Goal: Task Accomplishment & Management: Use online tool/utility

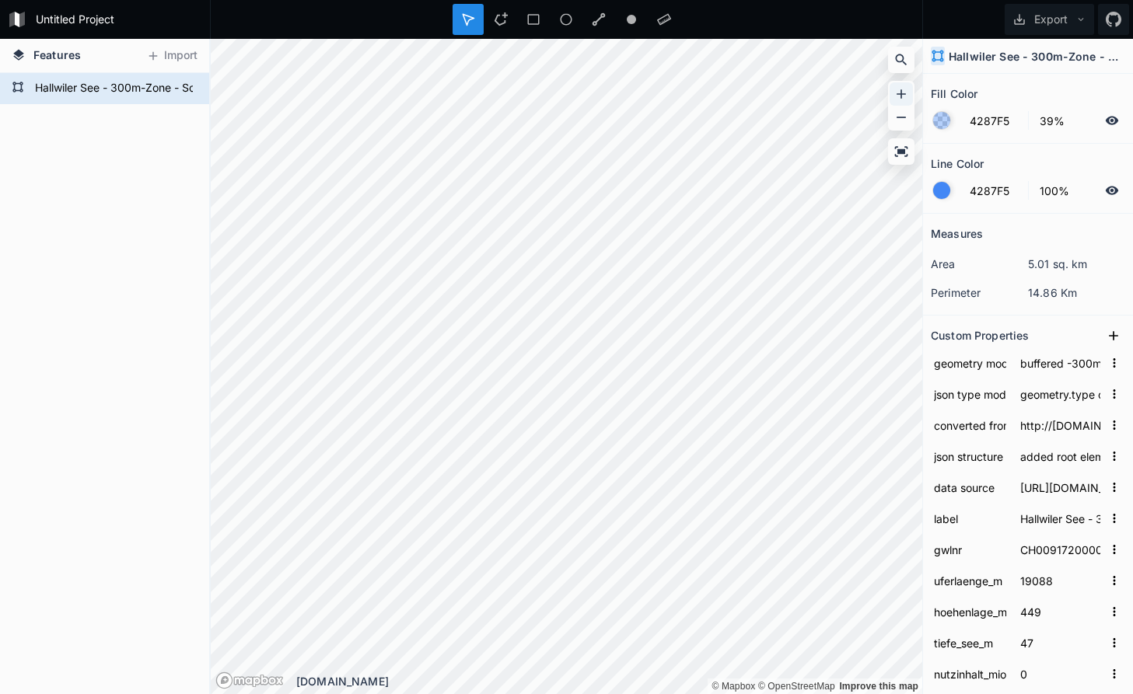
type input "area as ring shape (polygon with hole): multipolygon-array: second polygon gets…"
type input "Hallwiler See - MultiPolygon - 25m Uferzone"
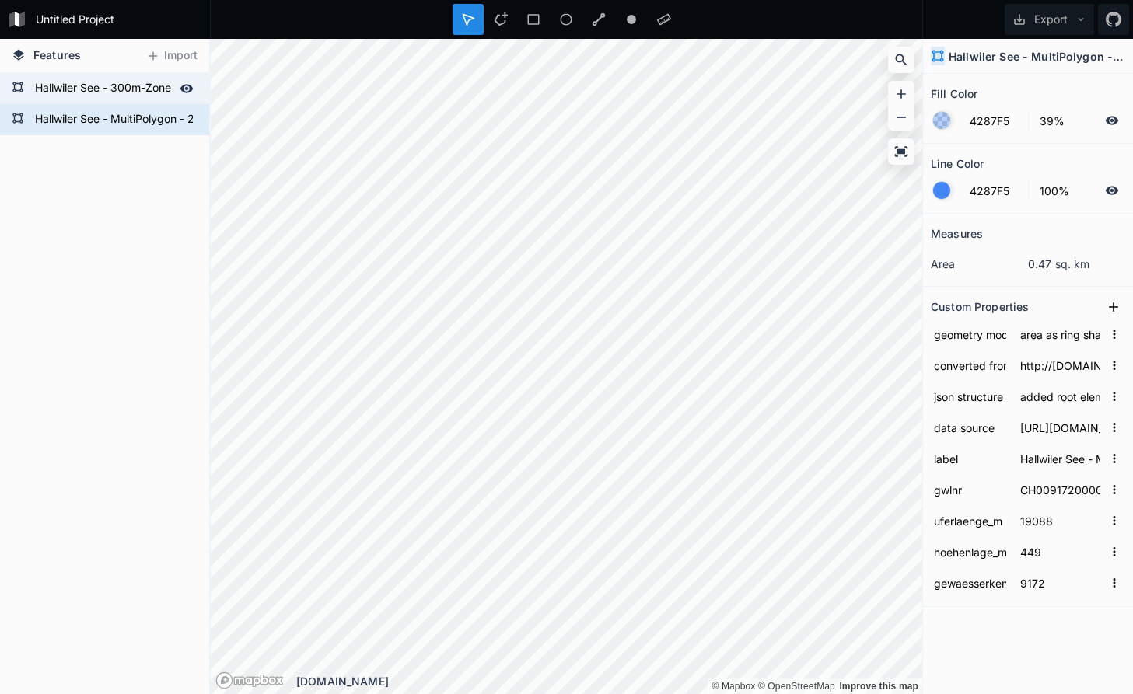
click at [63, 85] on form "Hallwiler See - 300m-Zone - Schwimmwestenpflicht" at bounding box center [102, 88] width 145 height 23
type input "buffered -300m using turf library"
type input "Hallwiler See - 300m-Zone - Schwimmwestenpflicht"
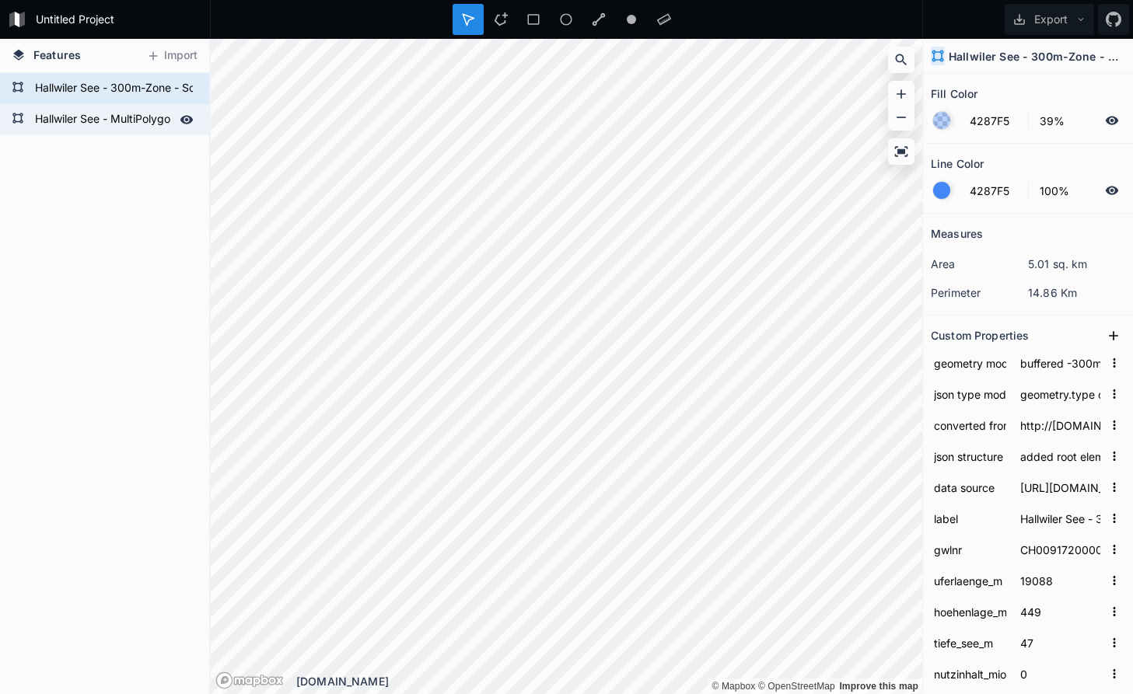
click at [72, 120] on form "Hallwiler See - MultiPolygon - 25m Uferzone" at bounding box center [102, 119] width 145 height 23
type input "area as ring shape (polygon with hole): multipolygon-array: second polygon gets…"
type input "Hallwiler See - MultiPolygon - 25m Uferzone"
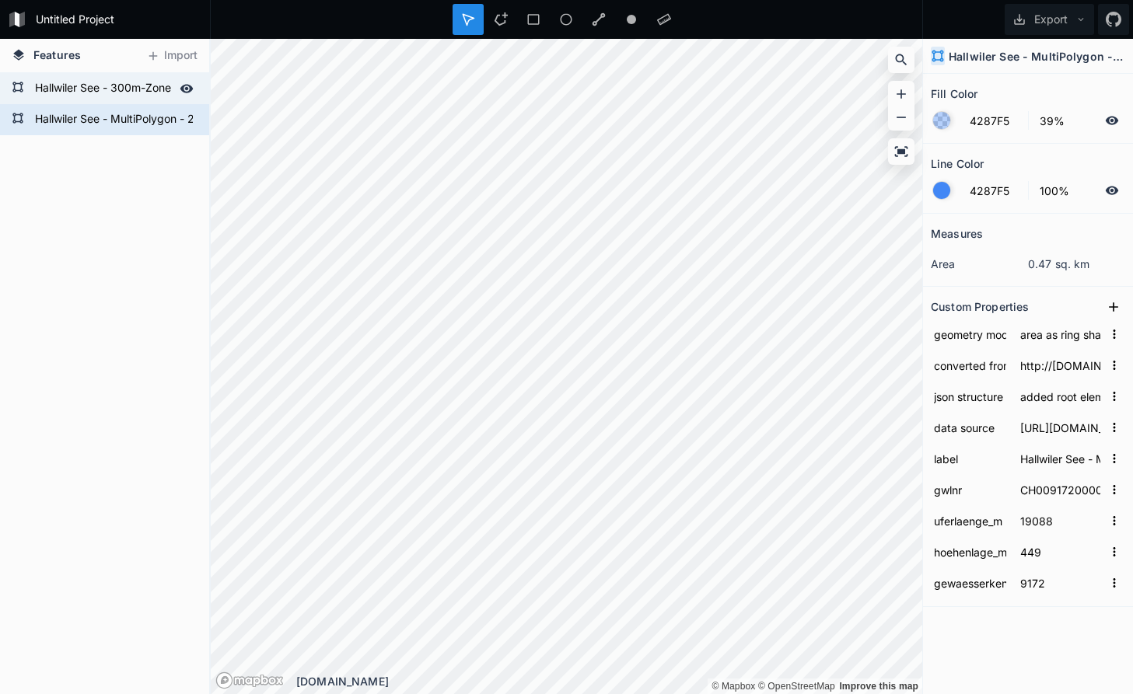
drag, startPoint x: 72, startPoint y: 120, endPoint x: 78, endPoint y: 86, distance: 34.0
click at [78, 86] on div "Hallwiler See - MultiPolygon - 25m Uferzone Hallwiler See - 300m-Zone - Schwimm…" at bounding box center [104, 104] width 209 height 62
drag, startPoint x: 44, startPoint y: 84, endPoint x: 74, endPoint y: 207, distance: 126.3
click at [74, 135] on div "Hallwiler See - MultiPolygon - 25m Uferzone Hallwiler See - 300m-Zone - Schwimm…" at bounding box center [104, 104] width 209 height 62
click at [121, 93] on form "Hallwiler See - 300m-Zone - Schwimmwestenpflicht" at bounding box center [102, 88] width 145 height 23
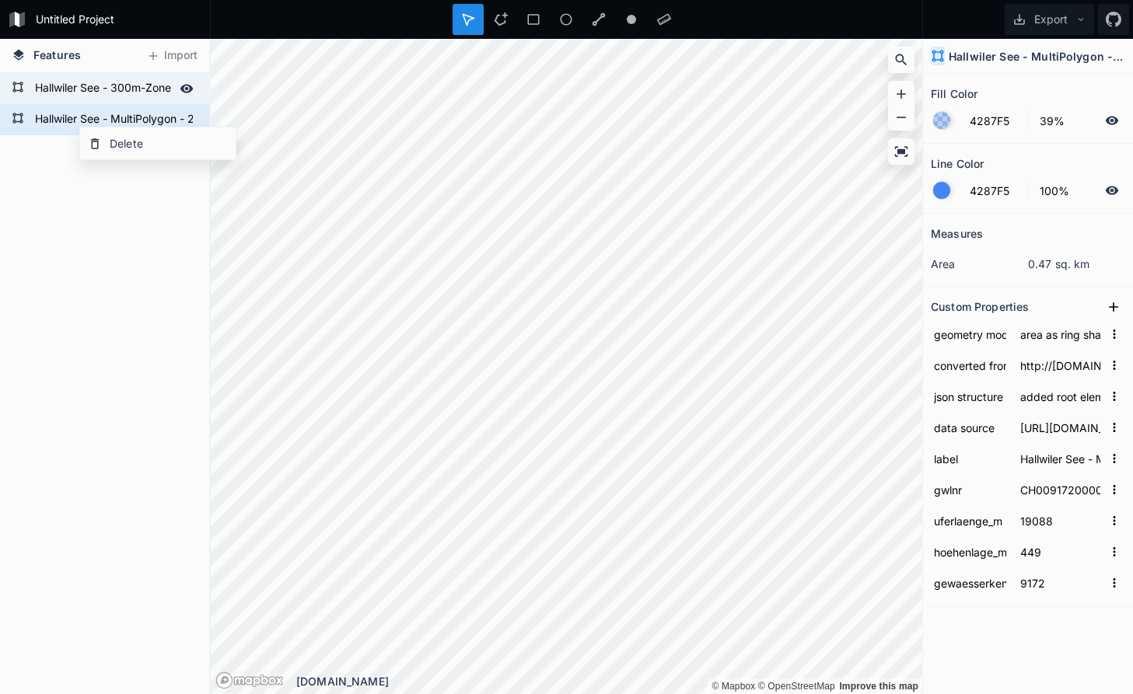
type input "buffered -300m using turf library"
type input "Hallwiler See - 300m-Zone - Schwimmwestenpflicht"
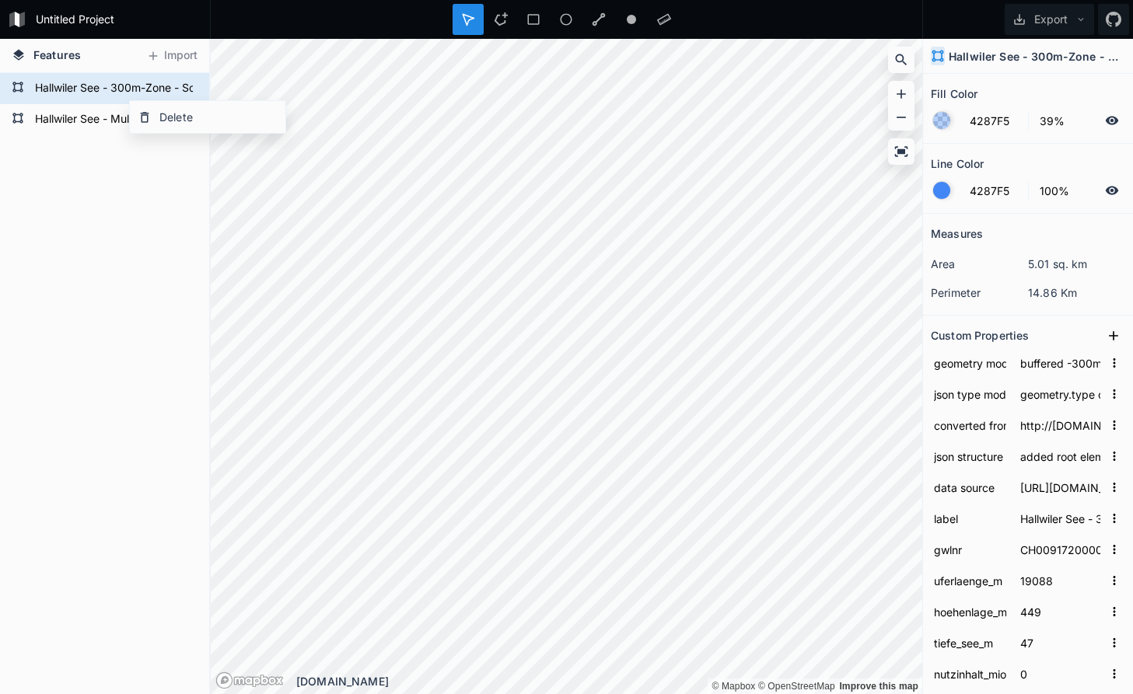
click at [152, 116] on div "Delete" at bounding box center [207, 117] width 155 height 32
click at [68, 92] on form "Hallwiler See - MultiPolygon - 25m Uferzone" at bounding box center [102, 88] width 145 height 23
type input "area as ring shape (polygon with hole): multipolygon-array: second polygon gets…"
type input "Hallwiler See - MultiPolygon - 25m Uferzone"
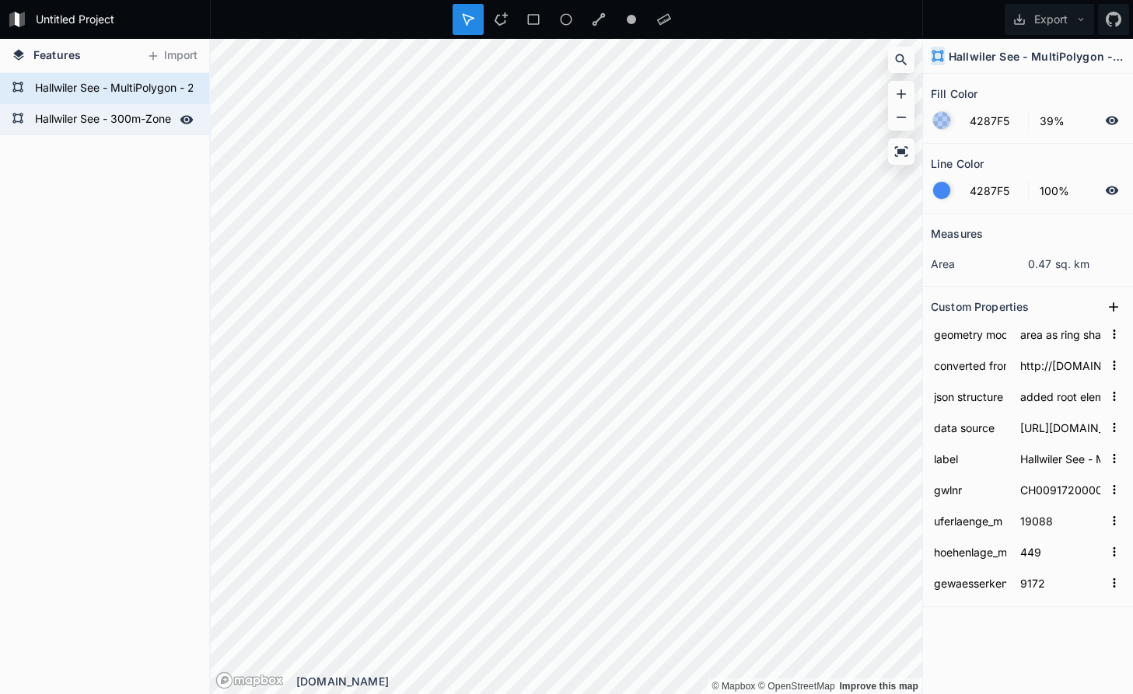
click at [68, 117] on form "Hallwiler See - 300m-Zone - Schwimmwestenpflicht" at bounding box center [102, 119] width 145 height 23
type input "buffered -300m using turf library"
type input "Hallwiler See - 300m-Zone - Schwimmwestenpflicht"
